Goal: Information Seeking & Learning: Learn about a topic

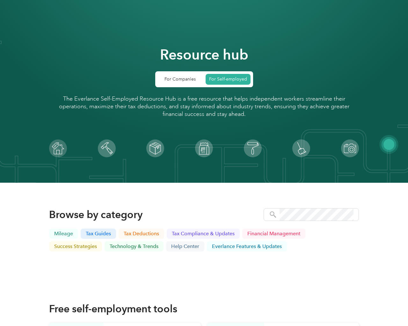
scroll to position [2166, 0]
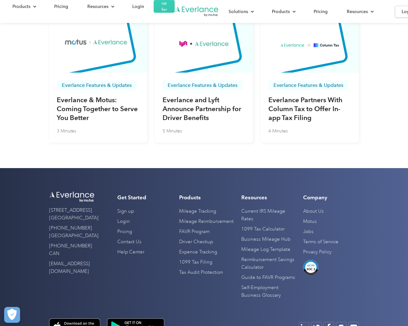
scroll to position [2166, 0]
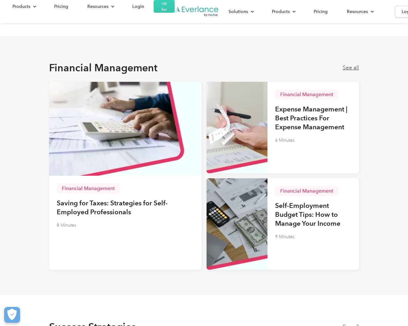
scroll to position [831, 0]
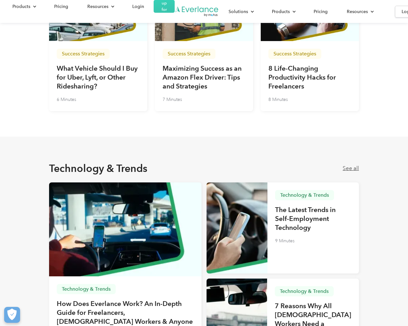
scroll to position [1275, 0]
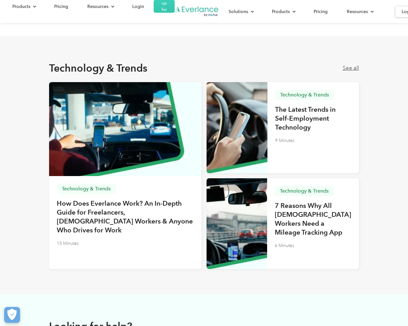
scroll to position [1996, 0]
